Goal: Information Seeking & Learning: Compare options

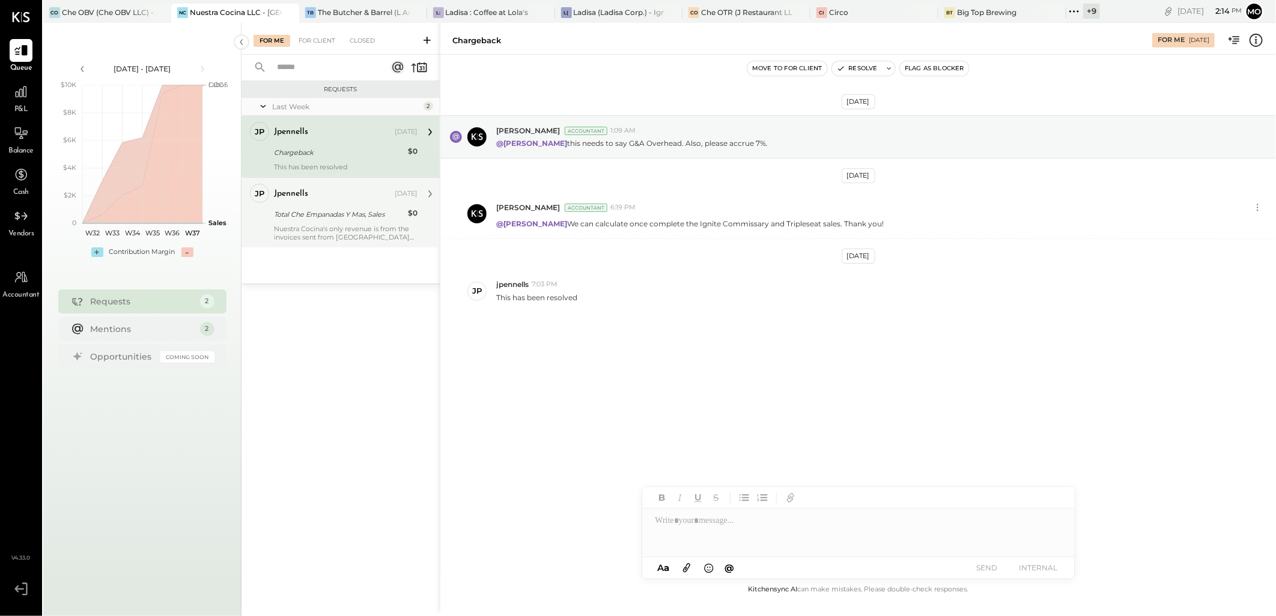
click at [312, 237] on div "Nuestra Cocina's only revenue is from the invoices sent from [GEOGRAPHIC_DATA] …" at bounding box center [346, 233] width 144 height 17
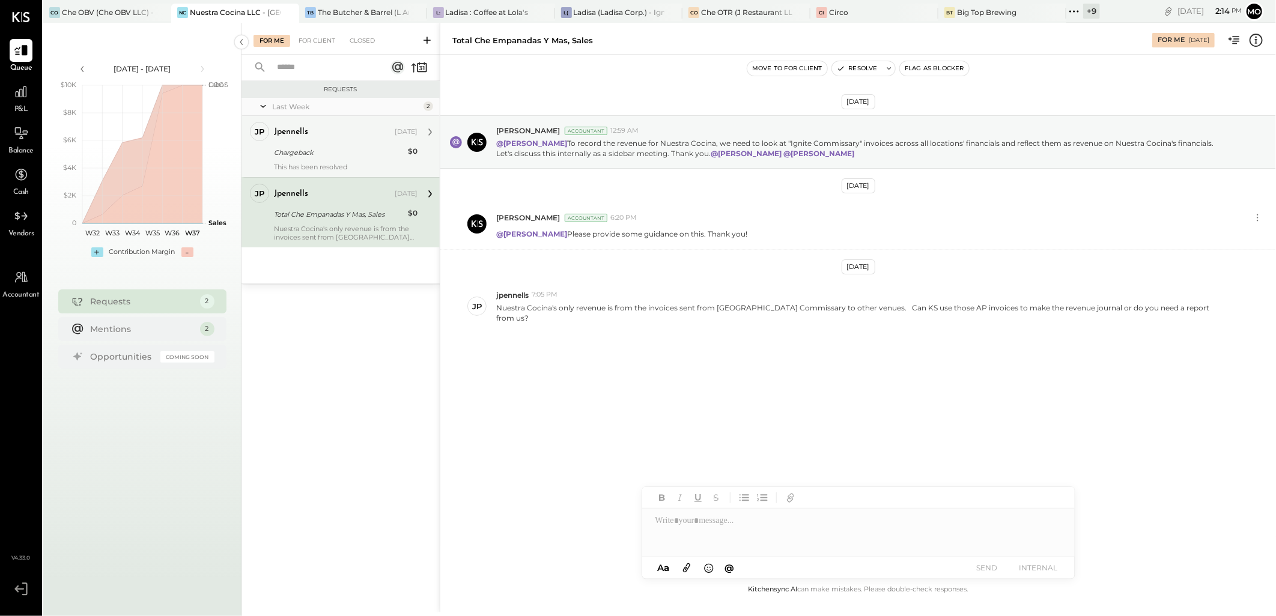
click at [329, 124] on div "jpennells [DATE]" at bounding box center [346, 132] width 144 height 17
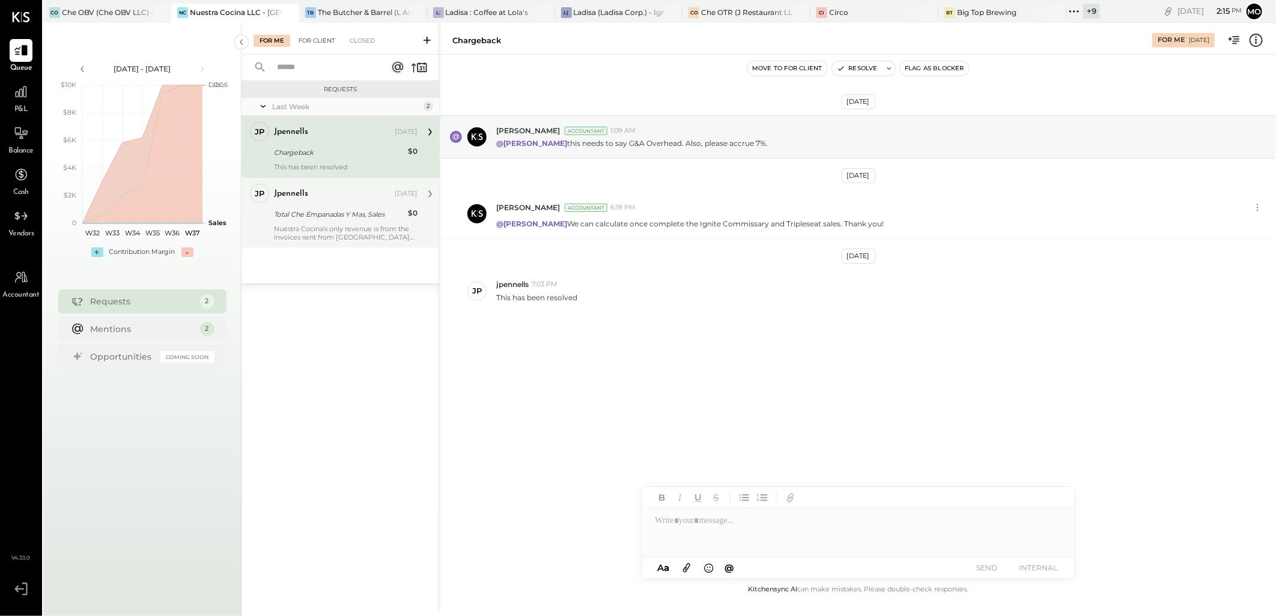
click at [311, 41] on div "For Client" at bounding box center [317, 41] width 49 height 12
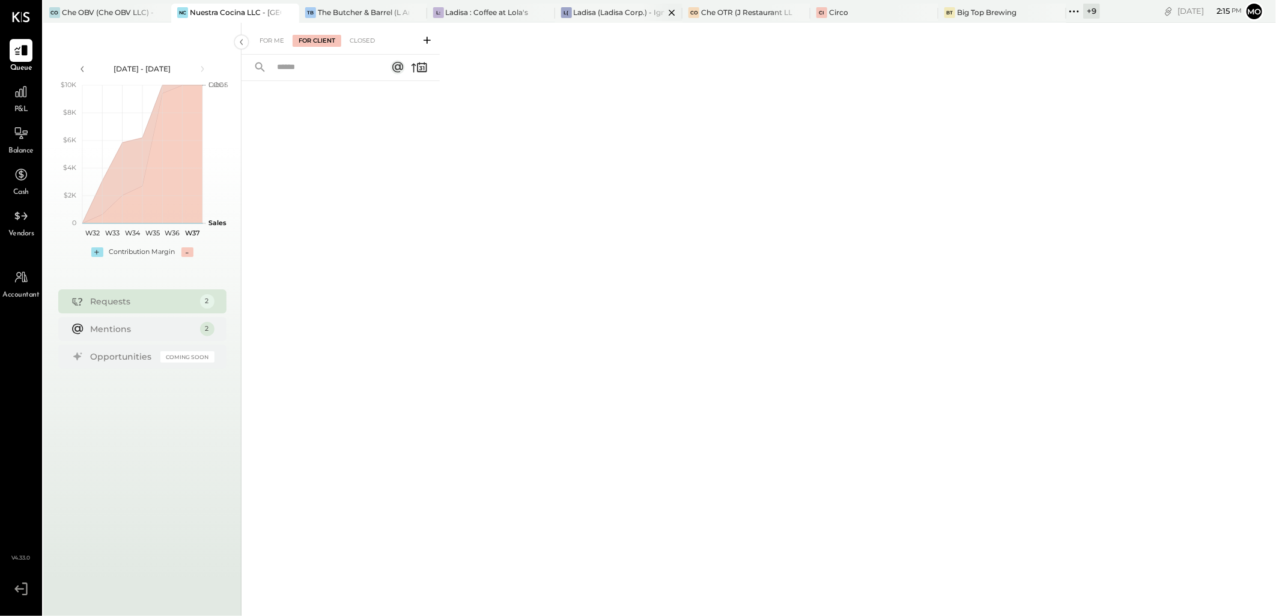
click at [655, 16] on div at bounding box center [661, 12] width 42 height 17
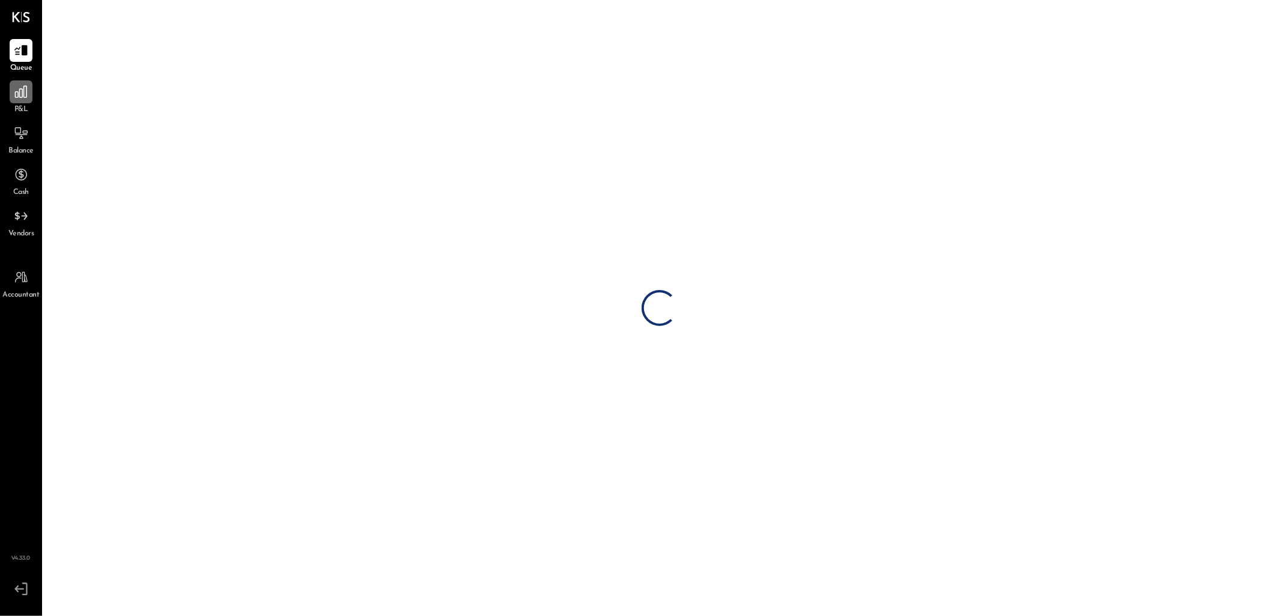
click at [13, 97] on icon at bounding box center [21, 92] width 16 height 16
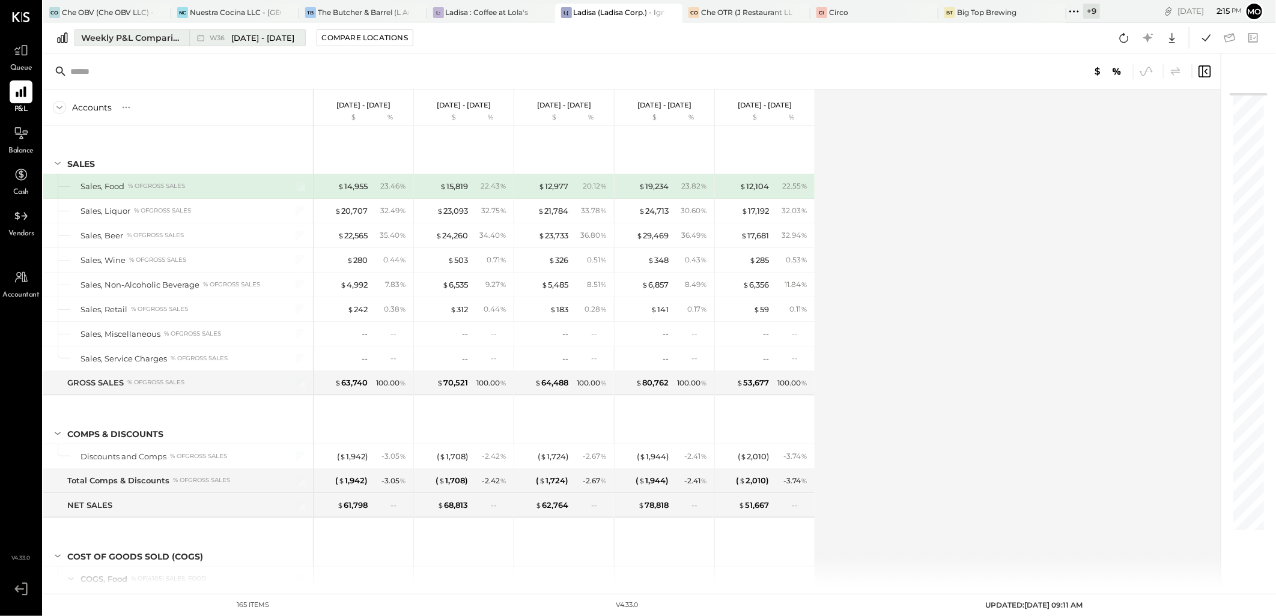
click at [152, 45] on button "Weekly P&L Comparison W36 [DATE] - [DATE]" at bounding box center [189, 37] width 231 height 17
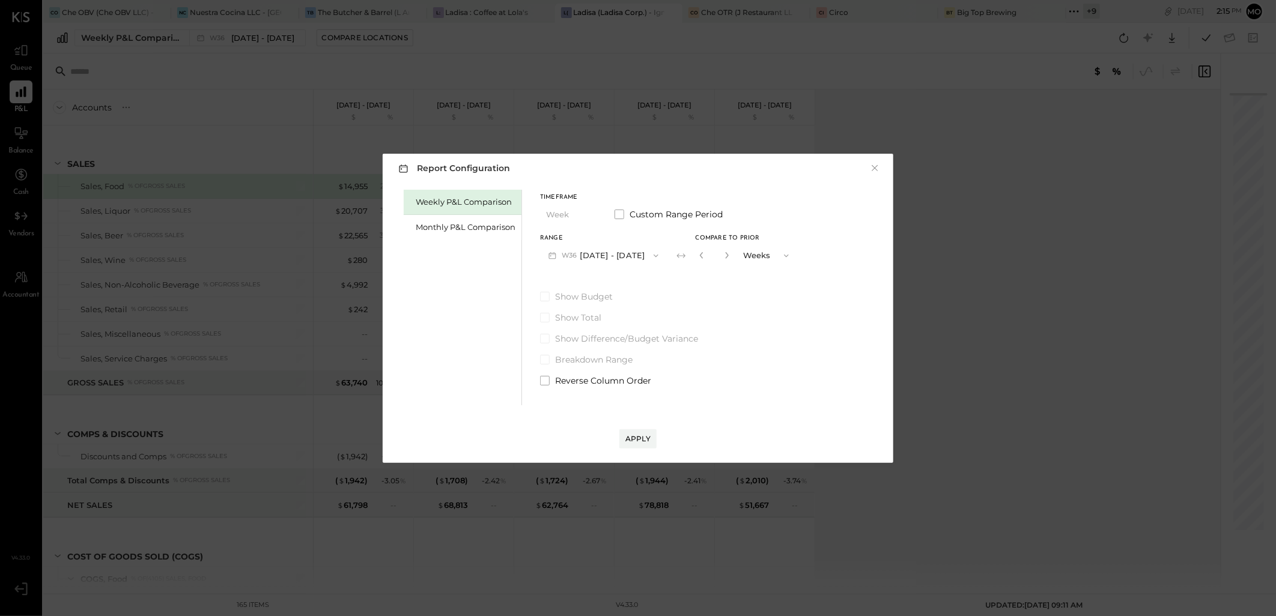
click at [448, 225] on div "Monthly P&L Comparison" at bounding box center [466, 227] width 100 height 11
click at [603, 241] on div "Range" at bounding box center [603, 238] width 127 height 6
click at [600, 252] on button "M09 [DATE] - [DATE]" at bounding box center [603, 256] width 127 height 22
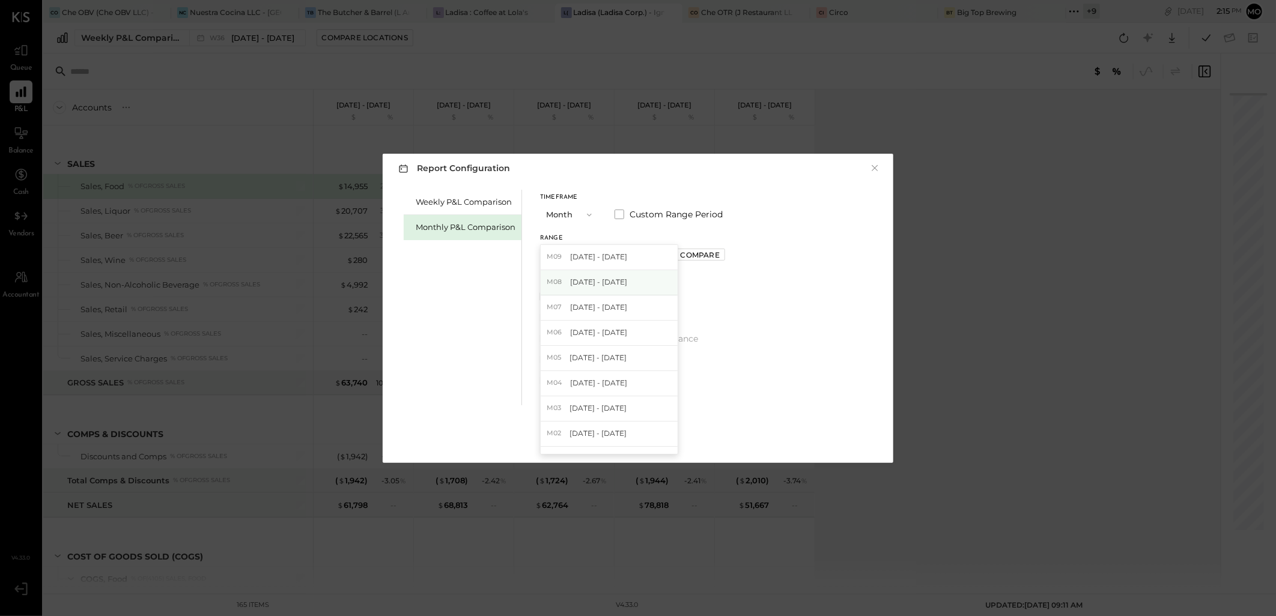
click at [598, 286] on span "[DATE] - [DATE]" at bounding box center [598, 282] width 57 height 10
click at [700, 252] on div "Compare" at bounding box center [700, 255] width 39 height 10
click at [723, 254] on icon "button" at bounding box center [726, 255] width 7 height 7
type input "*"
click at [637, 442] on div "Apply" at bounding box center [637, 439] width 25 height 10
